Goal: Task Accomplishment & Management: Use online tool/utility

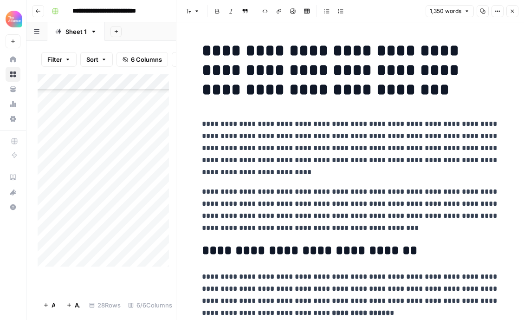
scroll to position [57, 0]
click at [40, 12] on icon "button" at bounding box center [38, 11] width 6 height 6
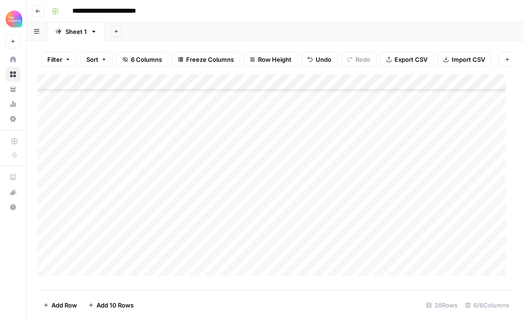
click at [39, 15] on button "Go back" at bounding box center [38, 11] width 12 height 12
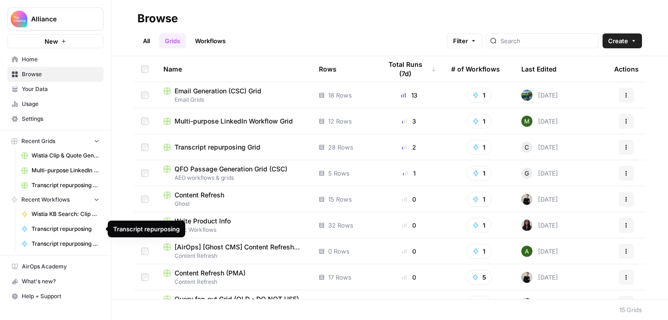
click at [72, 234] on link "Transcript repurposing" at bounding box center [60, 229] width 86 height 15
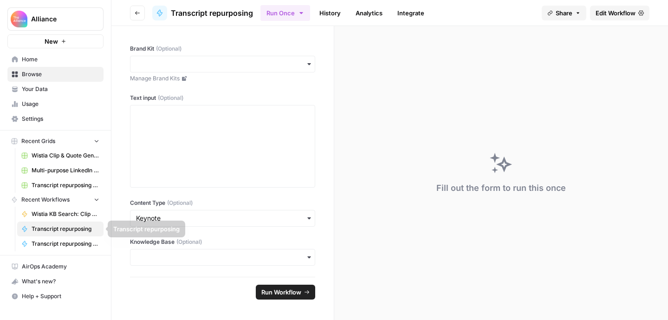
click at [59, 241] on span "Transcript repurposing ([PERSON_NAME])" at bounding box center [66, 244] width 68 height 8
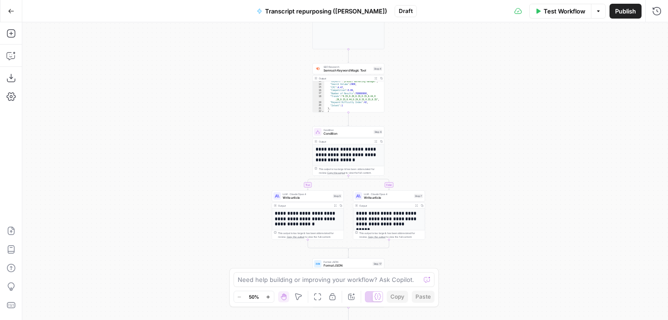
click at [13, 14] on button "Go Back" at bounding box center [11, 11] width 17 height 17
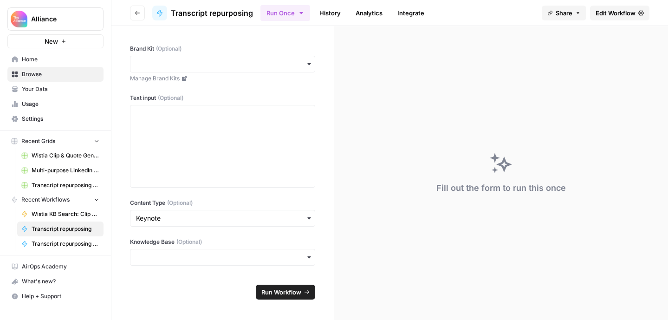
click at [48, 59] on span "Home" at bounding box center [61, 59] width 78 height 8
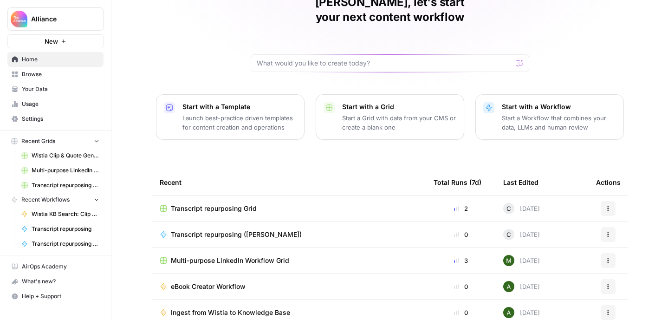
scroll to position [107, 0]
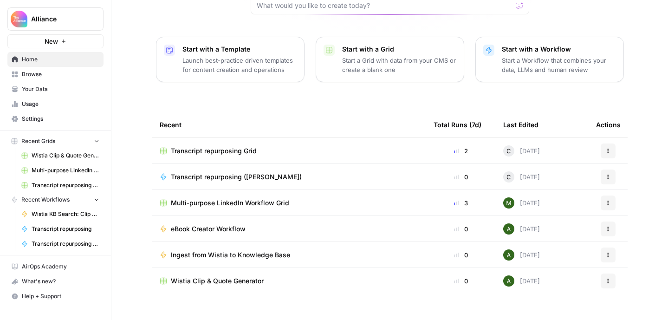
click at [524, 148] on icon "button" at bounding box center [609, 151] width 6 height 6
click at [333, 140] on td "Transcript repurposing Grid" at bounding box center [289, 151] width 274 height 26
click at [253, 146] on span "Transcript repurposing Grid" at bounding box center [214, 150] width 86 height 9
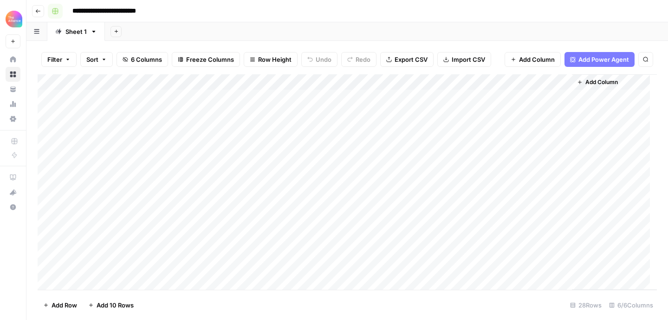
click at [60, 8] on button "button" at bounding box center [55, 11] width 15 height 15
click at [204, 17] on div "**********" at bounding box center [353, 11] width 611 height 15
click at [197, 83] on div "Add Column" at bounding box center [347, 181] width 619 height 215
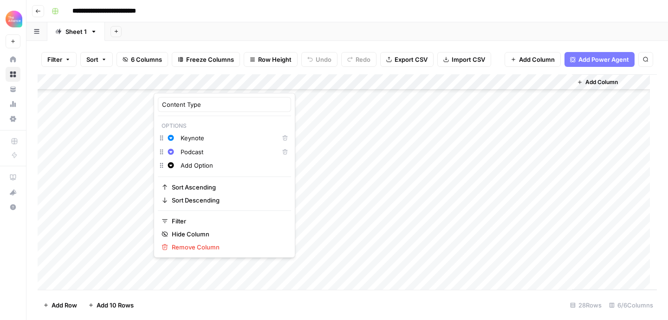
click at [118, 217] on div "Add Column" at bounding box center [347, 181] width 619 height 215
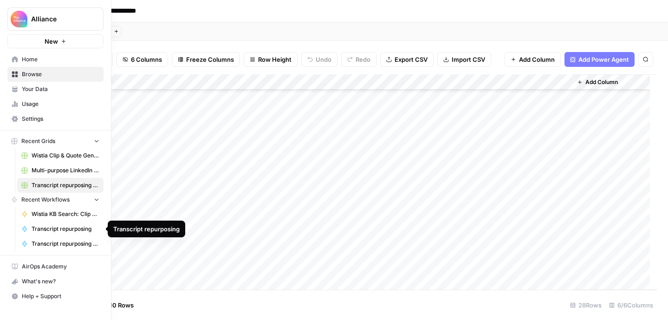
click at [62, 232] on span "Transcript repurposing" at bounding box center [66, 229] width 68 height 8
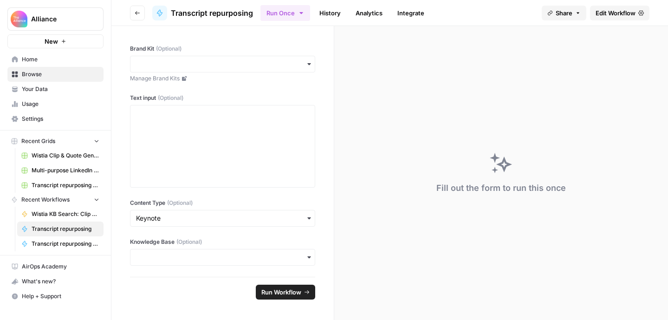
click at [209, 20] on div "Transcript repurposing" at bounding box center [202, 13] width 101 height 15
click at [344, 4] on ul "Run Once History Analytics Integrate" at bounding box center [346, 13] width 170 height 18
click at [335, 10] on link "History" at bounding box center [330, 13] width 33 height 15
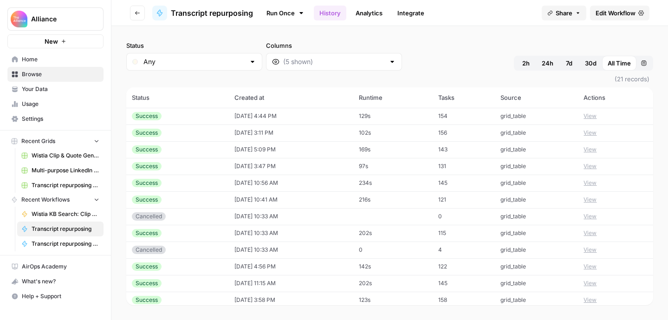
click at [524, 18] on link "Edit Workflow" at bounding box center [619, 13] width 59 height 15
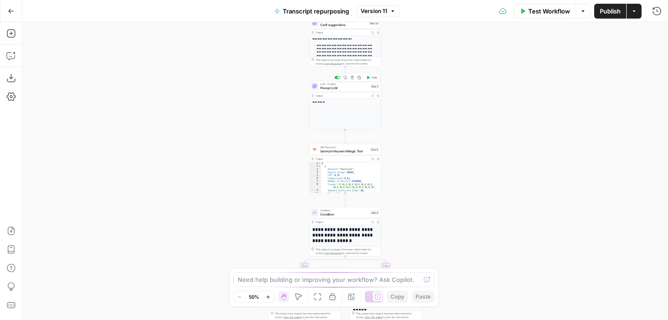
click at [365, 88] on span "Prompt LLM" at bounding box center [344, 87] width 48 height 5
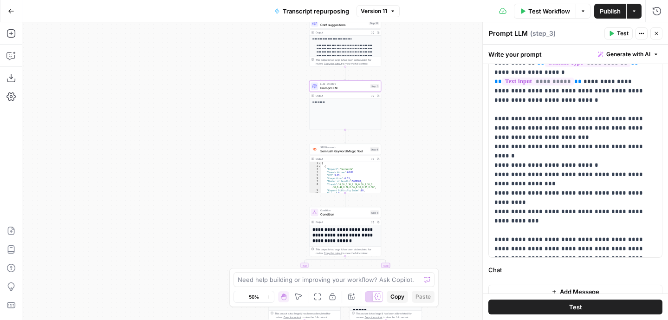
scroll to position [91, 0]
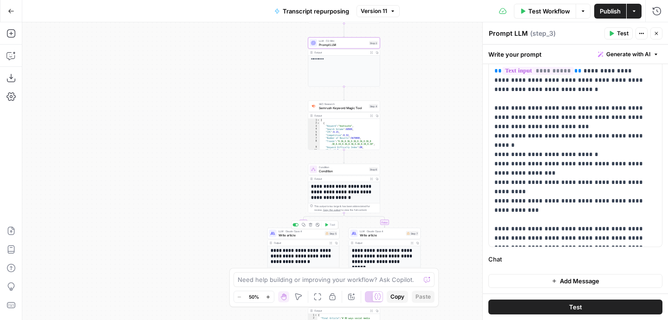
click at [310, 232] on span "LLM · Claude Opus 4" at bounding box center [301, 231] width 45 height 4
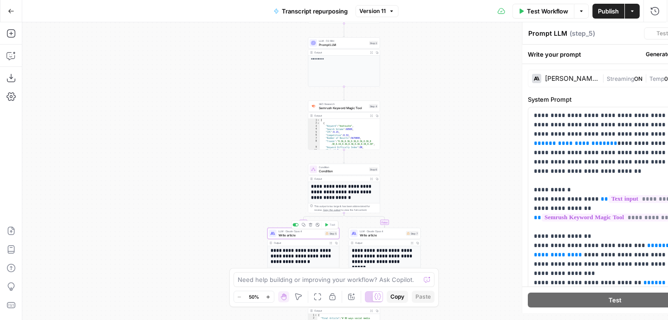
type textarea "Write article"
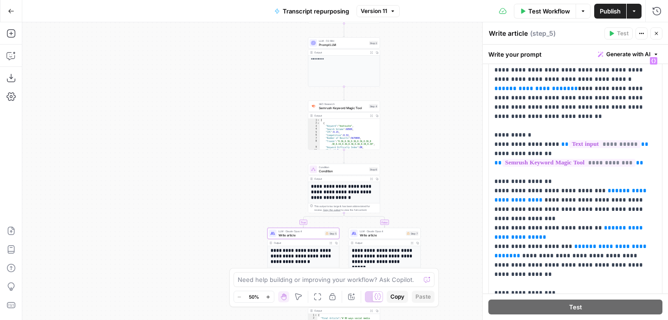
scroll to position [0, 0]
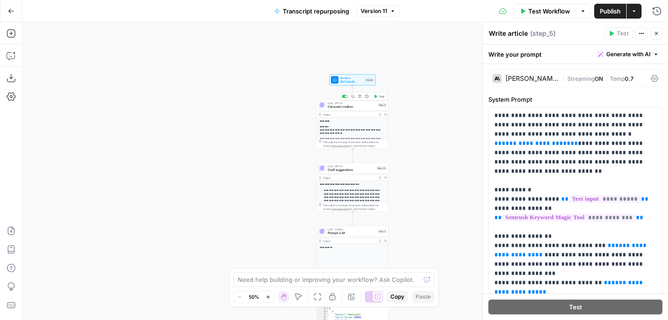
click at [334, 108] on span "Carousel creation" at bounding box center [352, 106] width 48 height 5
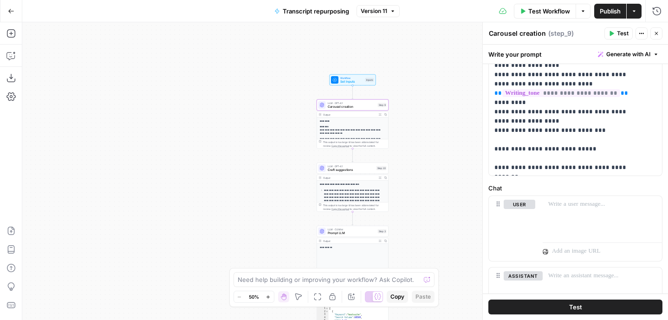
click at [10, 16] on button "Go Back" at bounding box center [11, 11] width 17 height 17
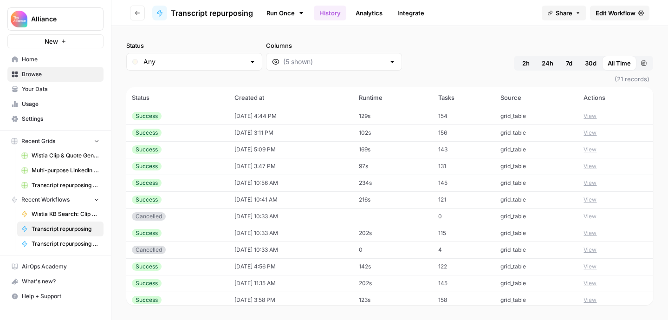
click at [25, 60] on span "Home" at bounding box center [61, 59] width 78 height 8
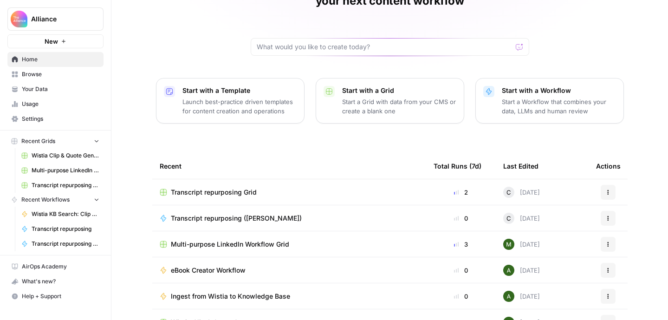
scroll to position [68, 0]
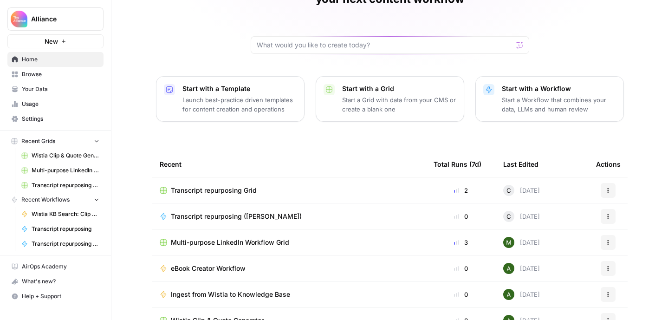
click at [234, 186] on span "Transcript repurposing Grid" at bounding box center [214, 190] width 86 height 9
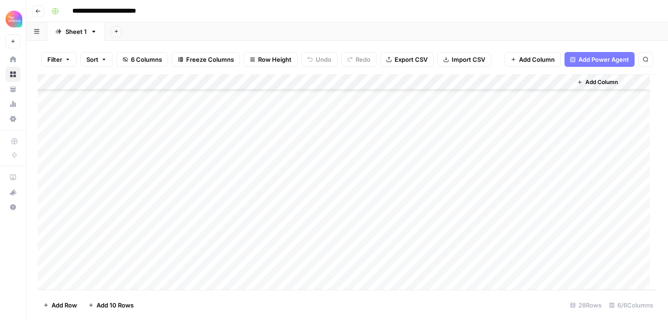
scroll to position [110, 0]
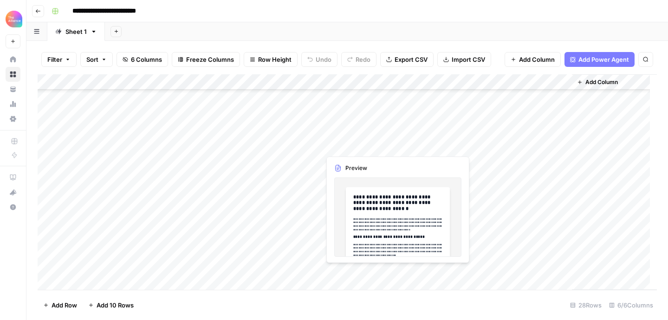
click at [363, 144] on div "Add Column" at bounding box center [347, 181] width 619 height 215
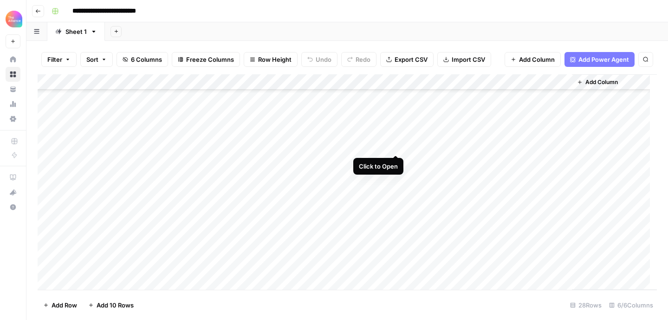
click at [397, 144] on div "Add Column" at bounding box center [347, 181] width 619 height 215
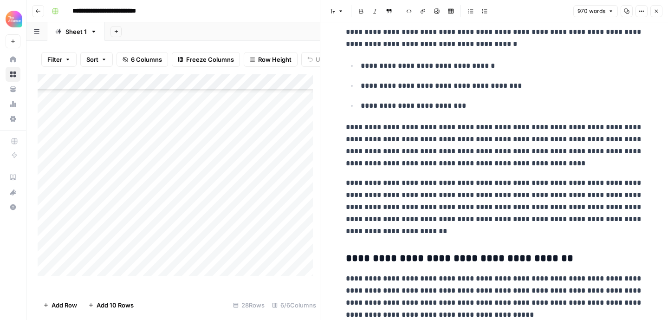
scroll to position [424, 0]
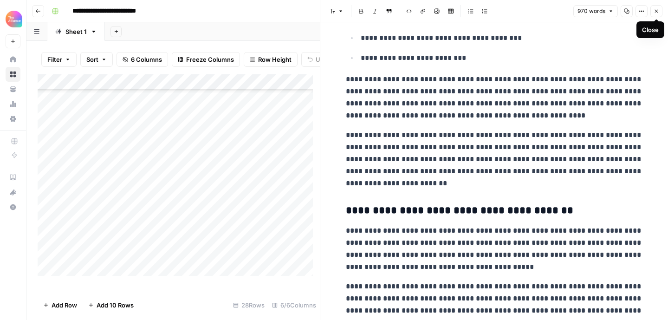
click at [524, 9] on icon "button" at bounding box center [657, 11] width 6 height 6
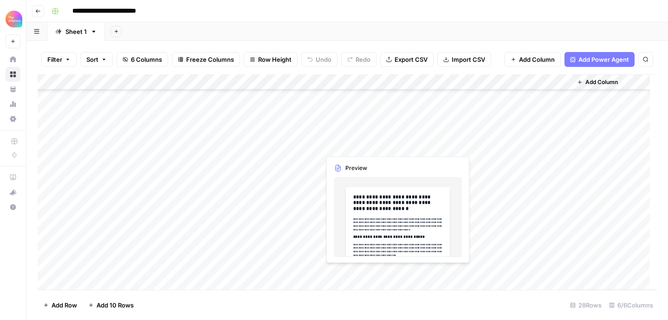
scroll to position [79, 0]
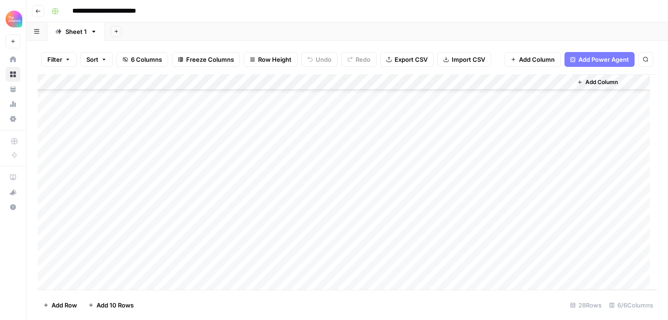
click at [396, 143] on div "Add Column" at bounding box center [347, 181] width 619 height 215
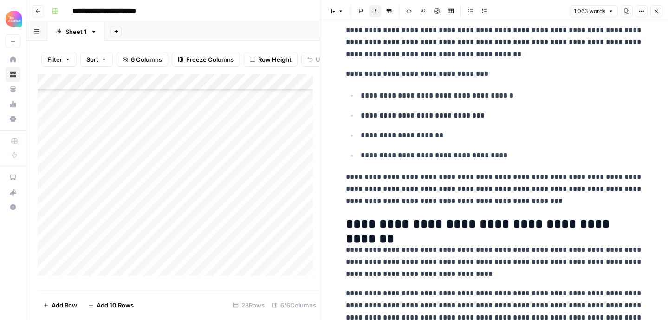
scroll to position [241, 0]
click at [524, 11] on button "Close" at bounding box center [657, 11] width 12 height 12
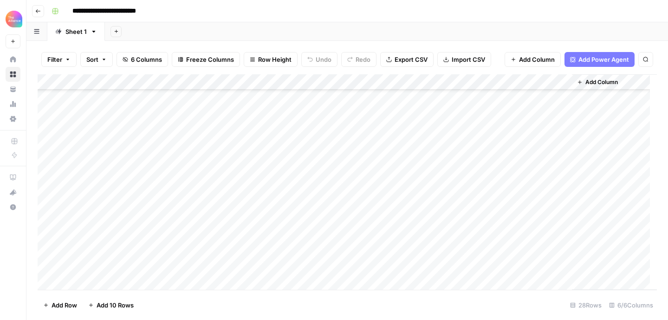
scroll to position [41, 0]
click at [398, 150] on div "Add Column" at bounding box center [347, 181] width 619 height 215
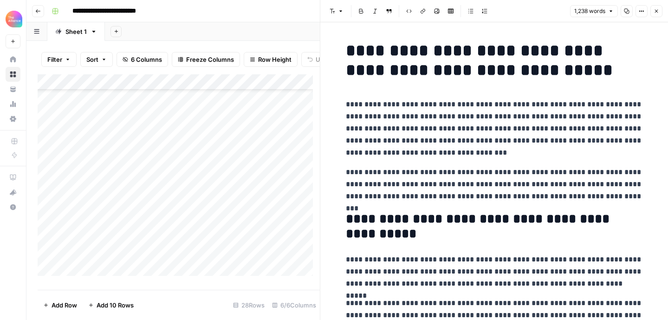
click at [524, 11] on icon "button" at bounding box center [657, 11] width 6 height 6
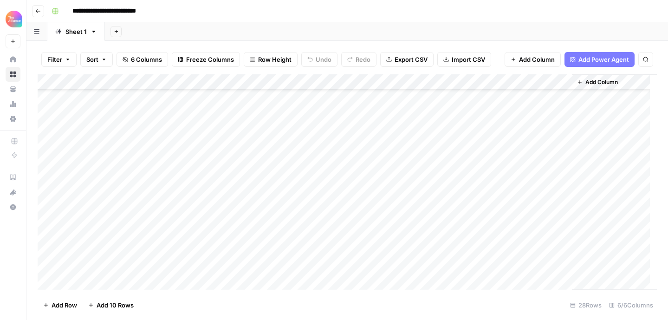
scroll to position [25, 0]
click at [397, 133] on div "Add Column" at bounding box center [347, 181] width 619 height 215
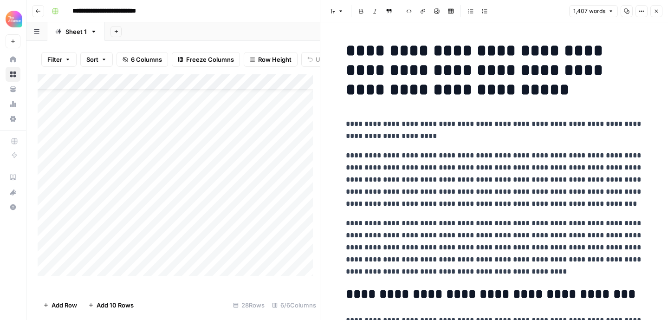
click at [524, 10] on icon "button" at bounding box center [657, 11] width 6 height 6
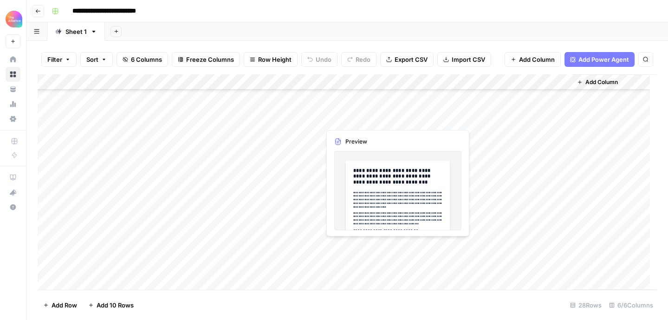
scroll to position [103, 0]
